Goal: Navigation & Orientation: Find specific page/section

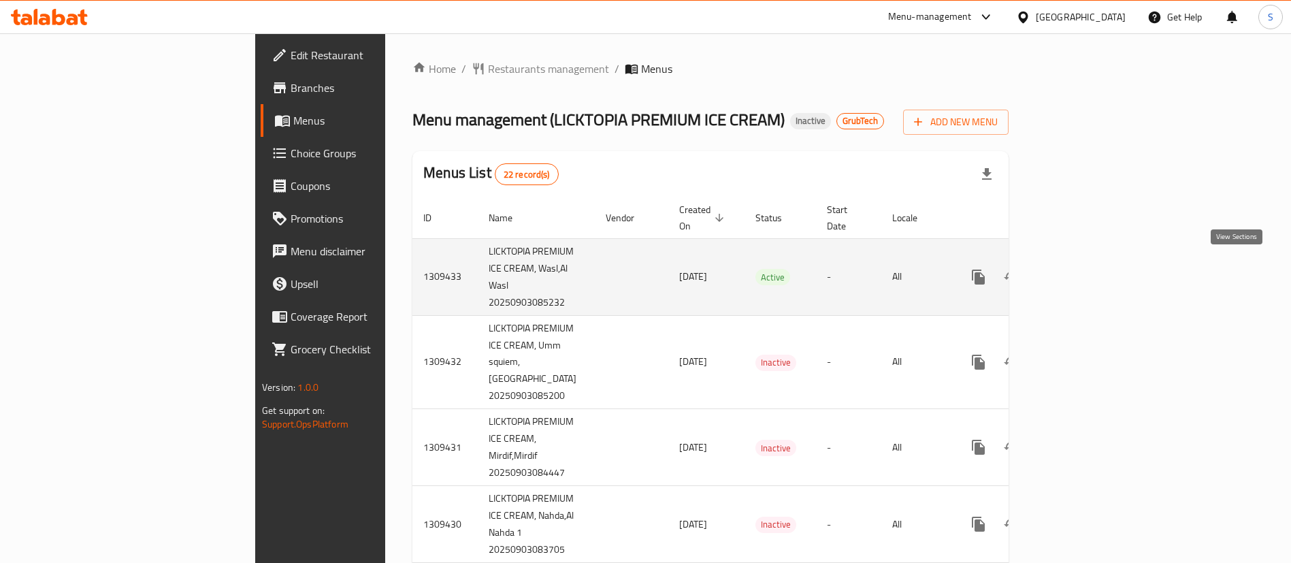
click at [1093, 261] on link "enhanced table" at bounding box center [1076, 277] width 33 height 33
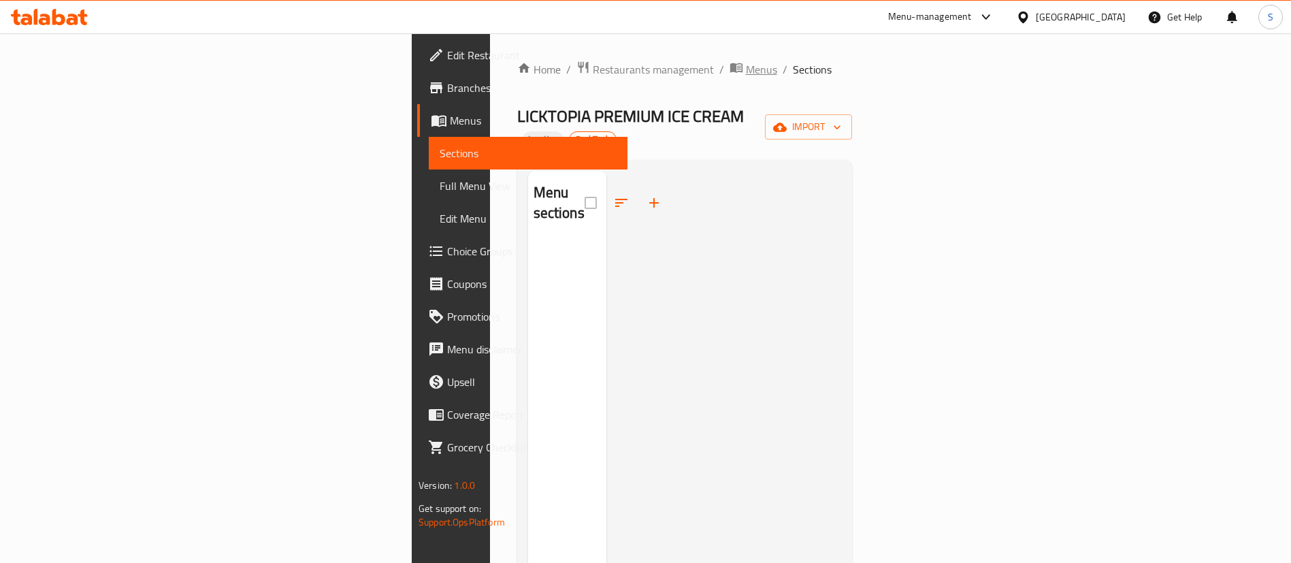
click at [746, 69] on span "Menus" at bounding box center [761, 69] width 31 height 16
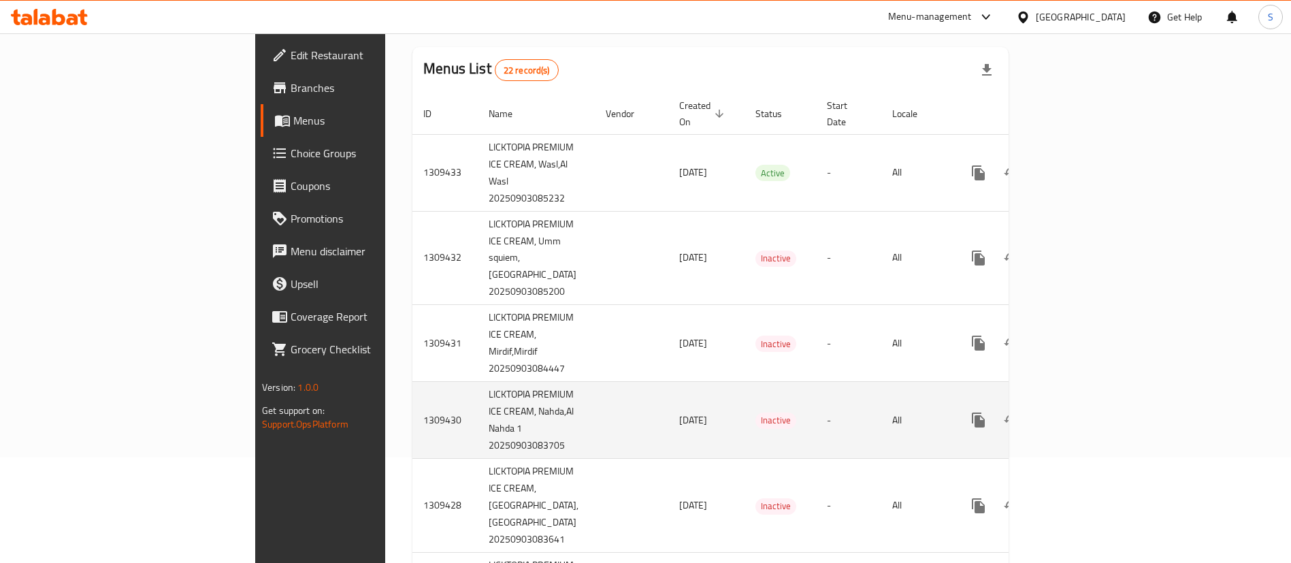
scroll to position [204, 0]
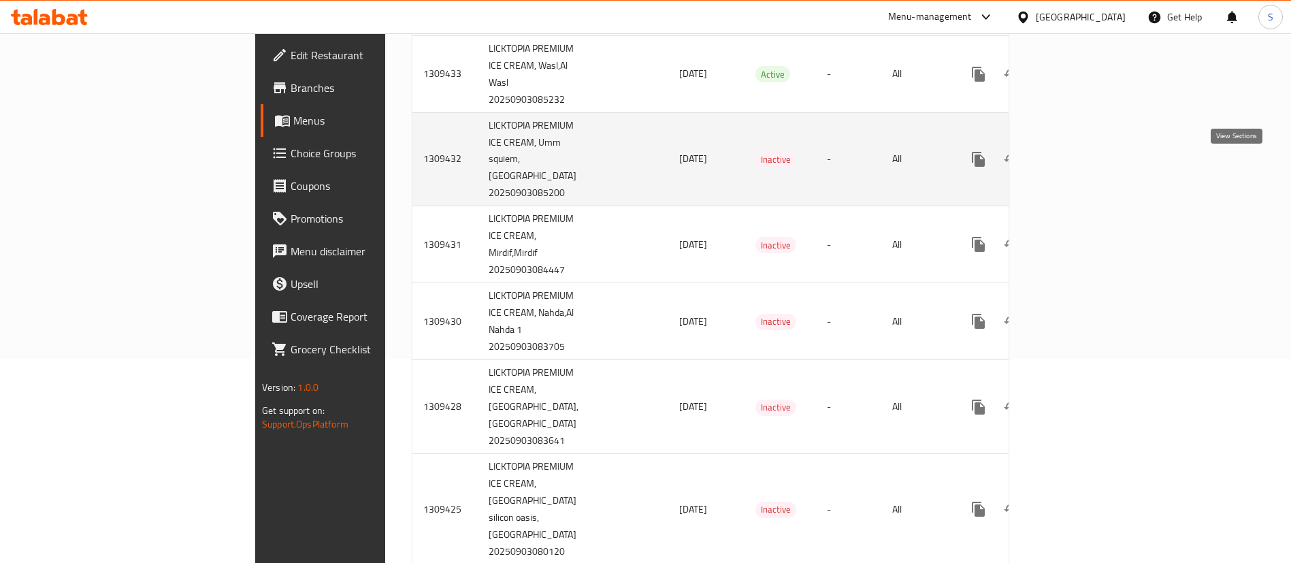
click at [1084, 165] on icon "enhanced table" at bounding box center [1076, 159] width 16 height 16
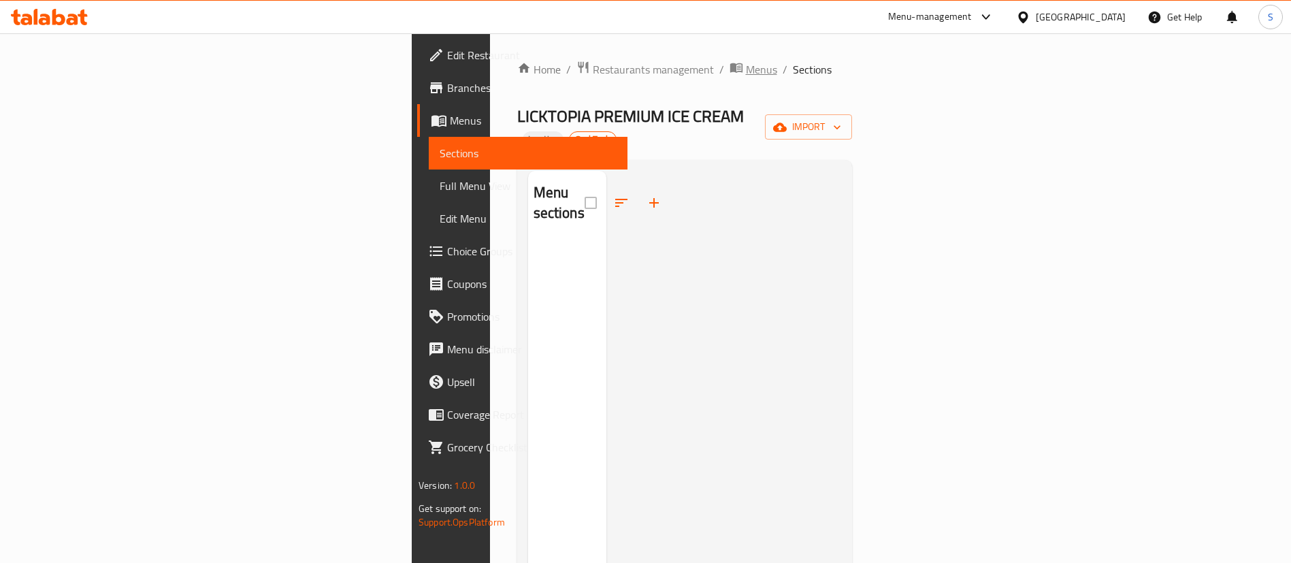
click at [746, 66] on span "Menus" at bounding box center [761, 69] width 31 height 16
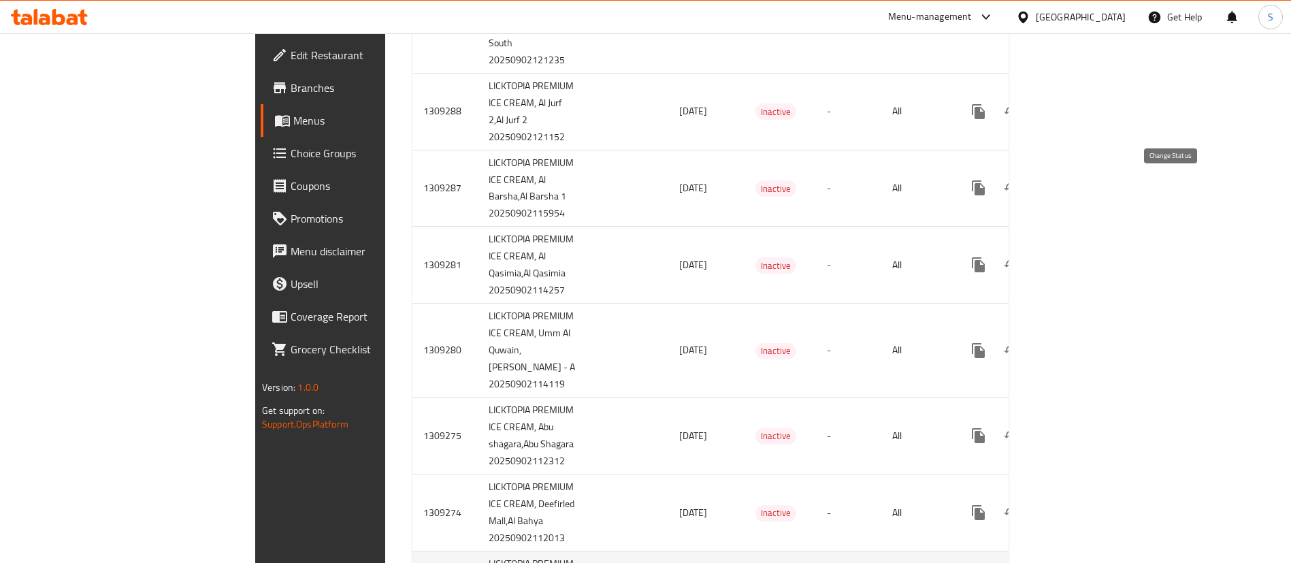
scroll to position [1917, 0]
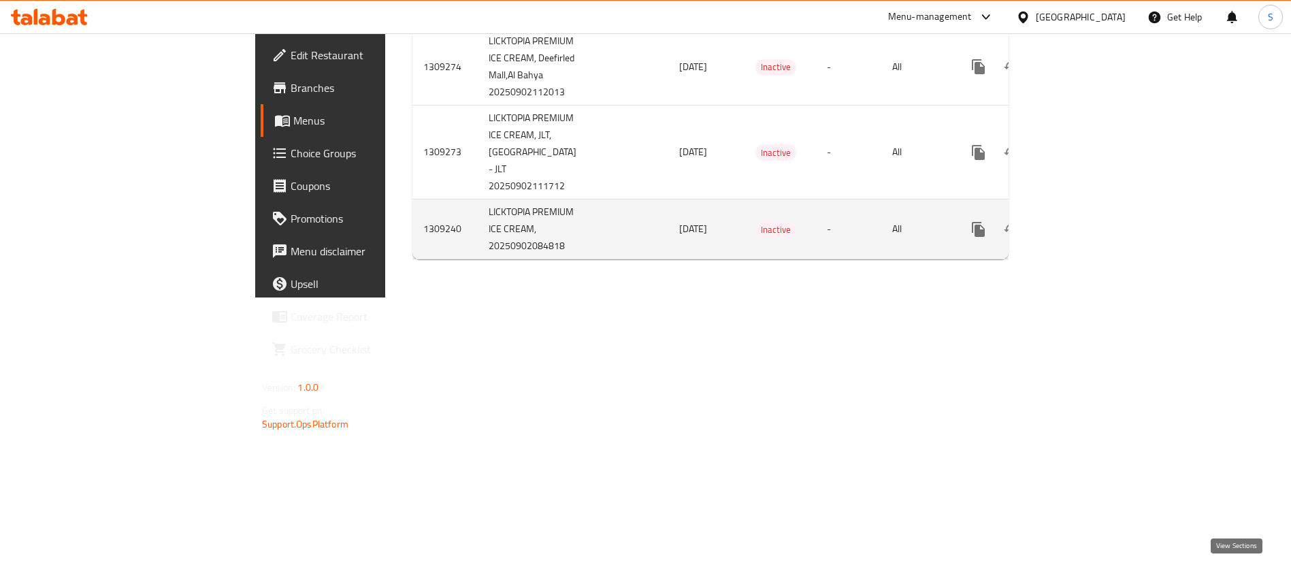
click at [1084, 237] on icon "enhanced table" at bounding box center [1076, 229] width 16 height 16
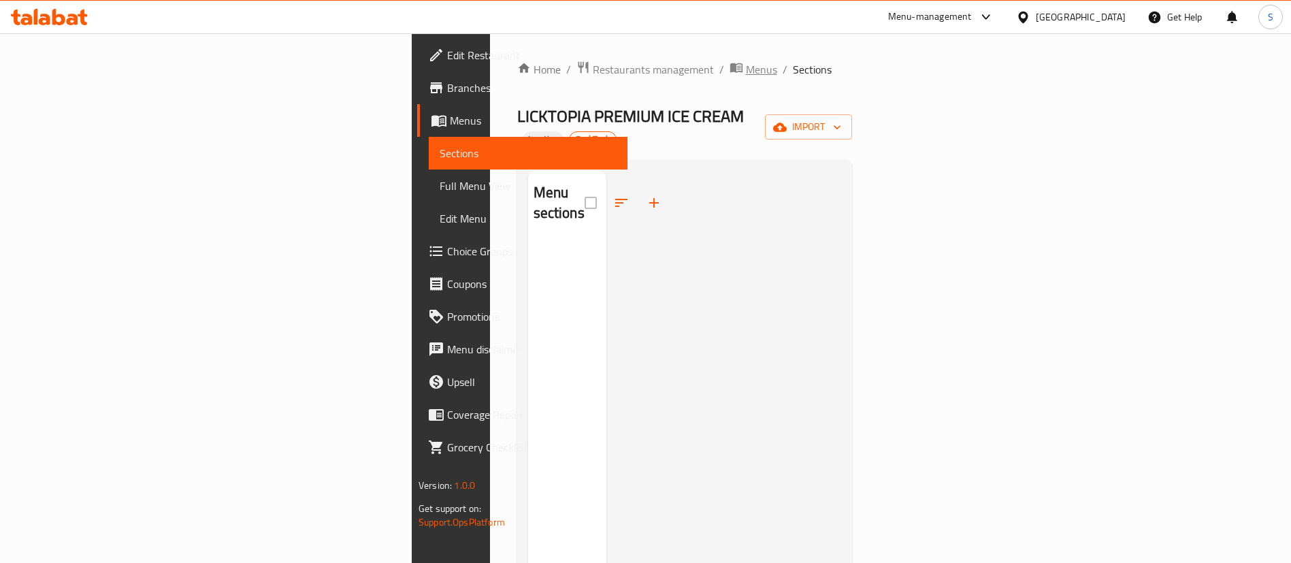
click at [746, 75] on span "Menus" at bounding box center [761, 69] width 31 height 16
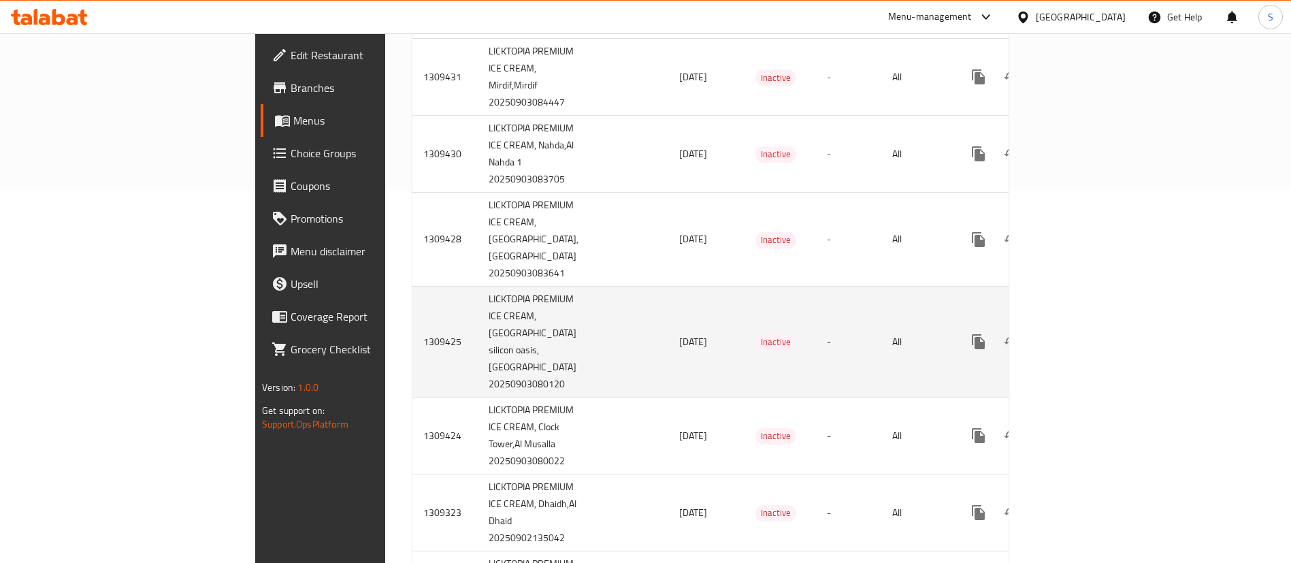
scroll to position [408, 0]
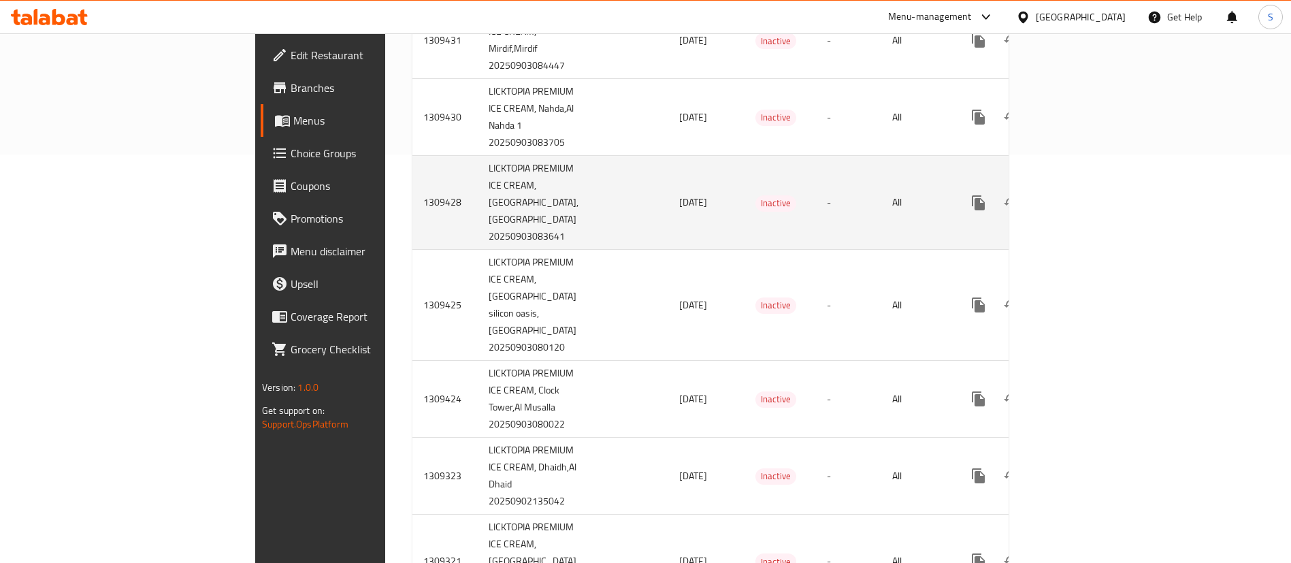
click at [1084, 211] on icon "enhanced table" at bounding box center [1076, 203] width 16 height 16
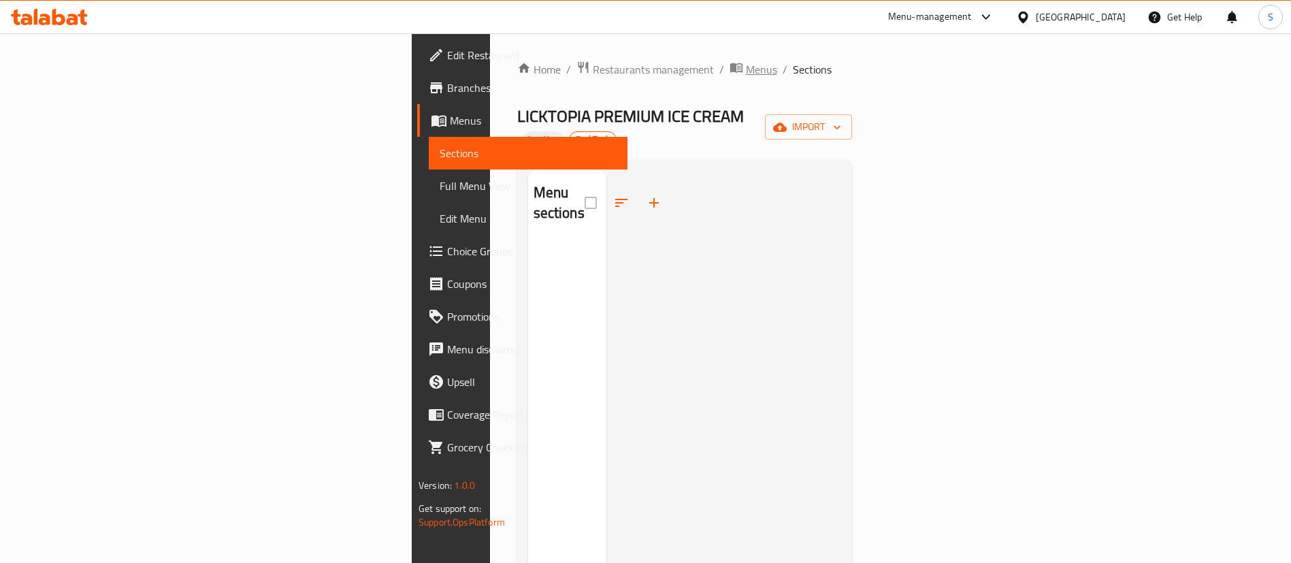
drag, startPoint x: 502, startPoint y: 60, endPoint x: 490, endPoint y: 68, distance: 14.2
click at [517, 61] on ol "Home / Restaurants management / Menus / Sections" at bounding box center [684, 70] width 335 height 18
click at [746, 73] on span "Menus" at bounding box center [761, 69] width 31 height 16
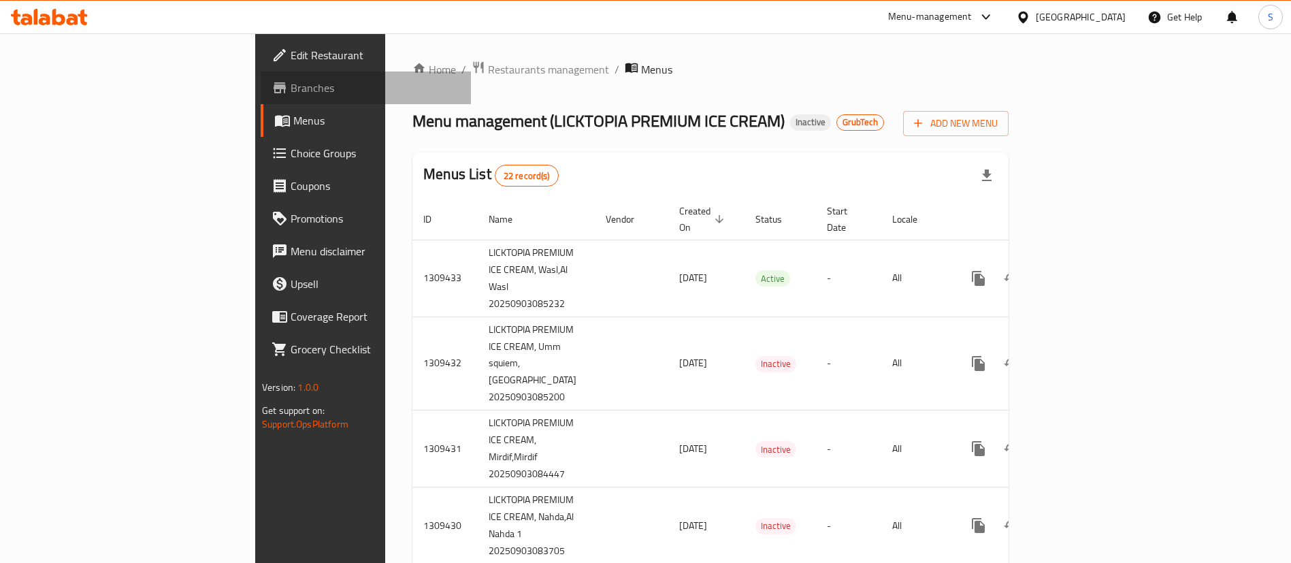
click at [290, 83] on span "Branches" at bounding box center [374, 88] width 169 height 16
